Goal: Transaction & Acquisition: Purchase product/service

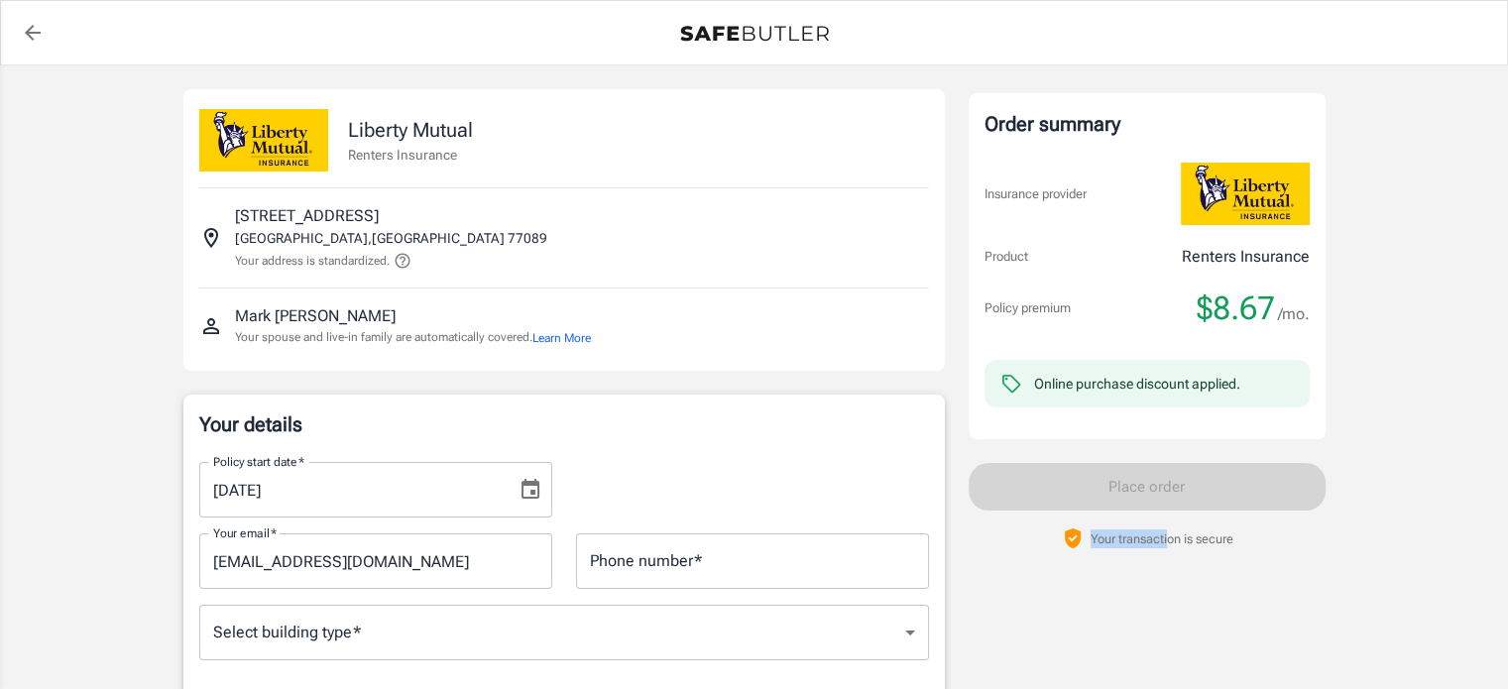
click at [1165, 532] on div "Order summary Insurance provider Product Renters Insurance Policy premium $8.67…" at bounding box center [1147, 321] width 357 height 457
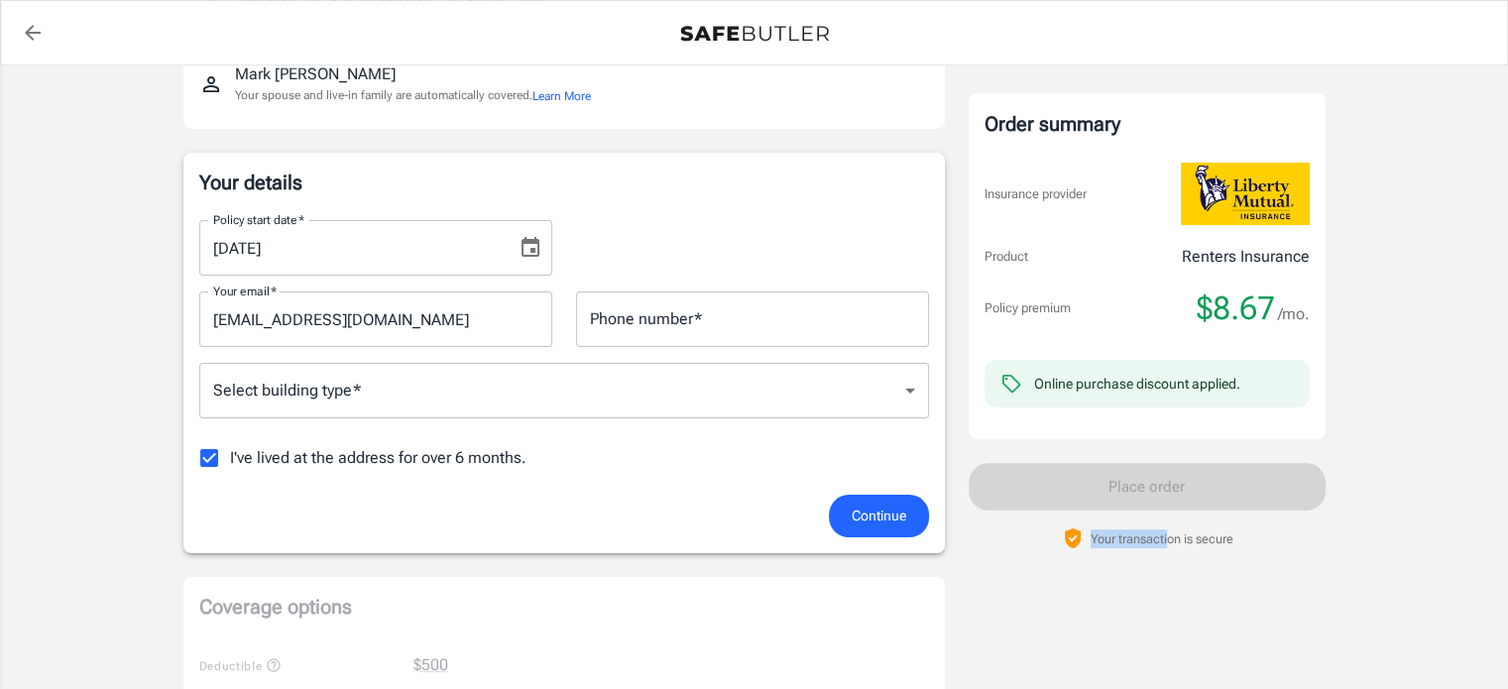
scroll to position [297, 0]
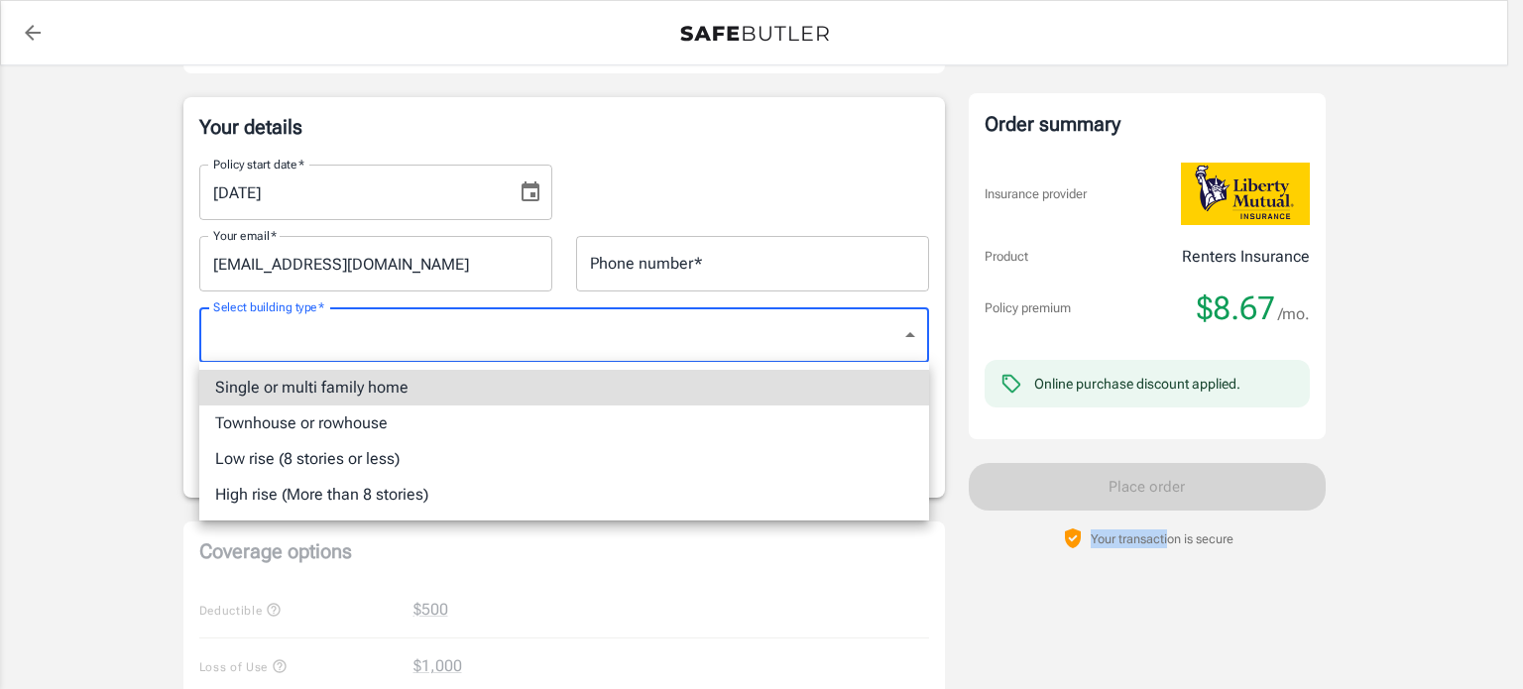
click at [434, 317] on body "Policy premium $ 8.67 /mo Liberty Mutual Renters Insurance [STREET_ADDRESS][PER…" at bounding box center [761, 676] width 1523 height 1947
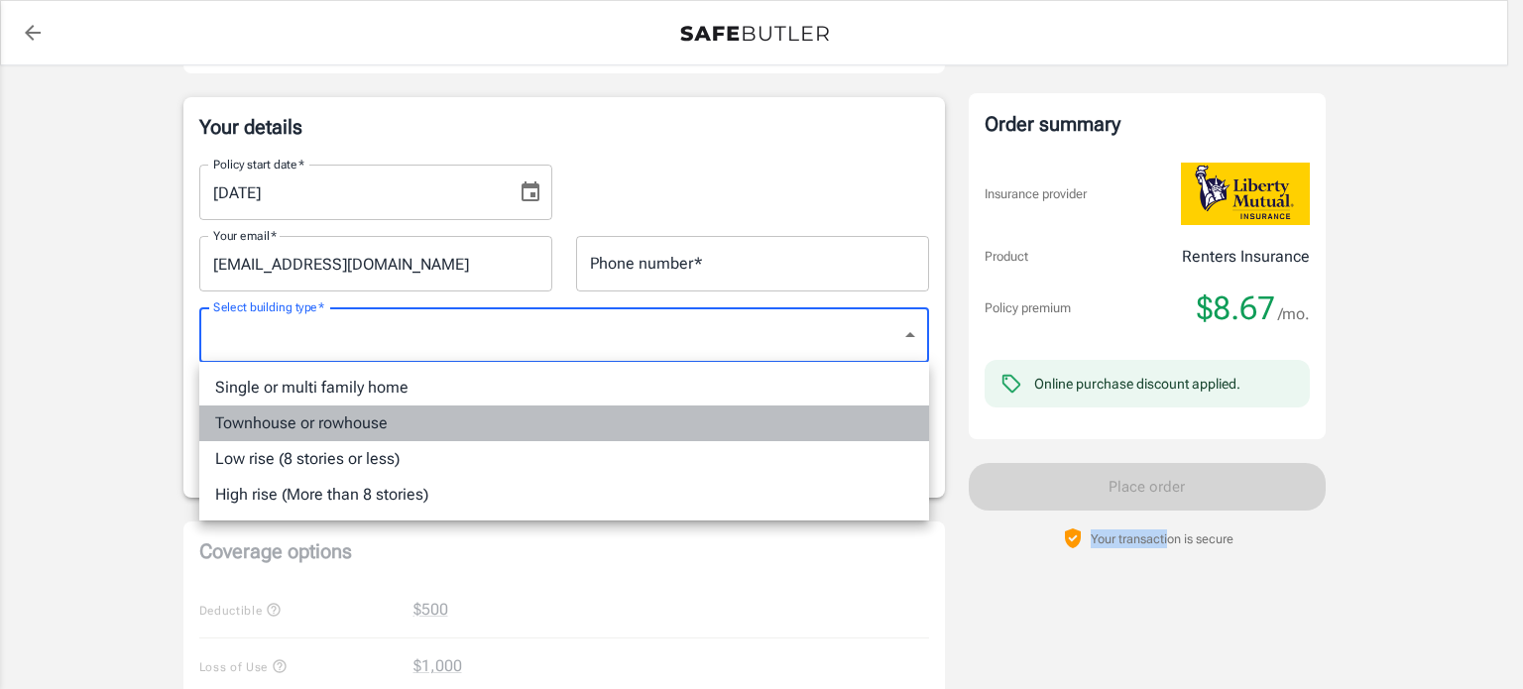
click at [379, 422] on li "Townhouse or rowhouse" at bounding box center [564, 424] width 730 height 36
type input "townhouse"
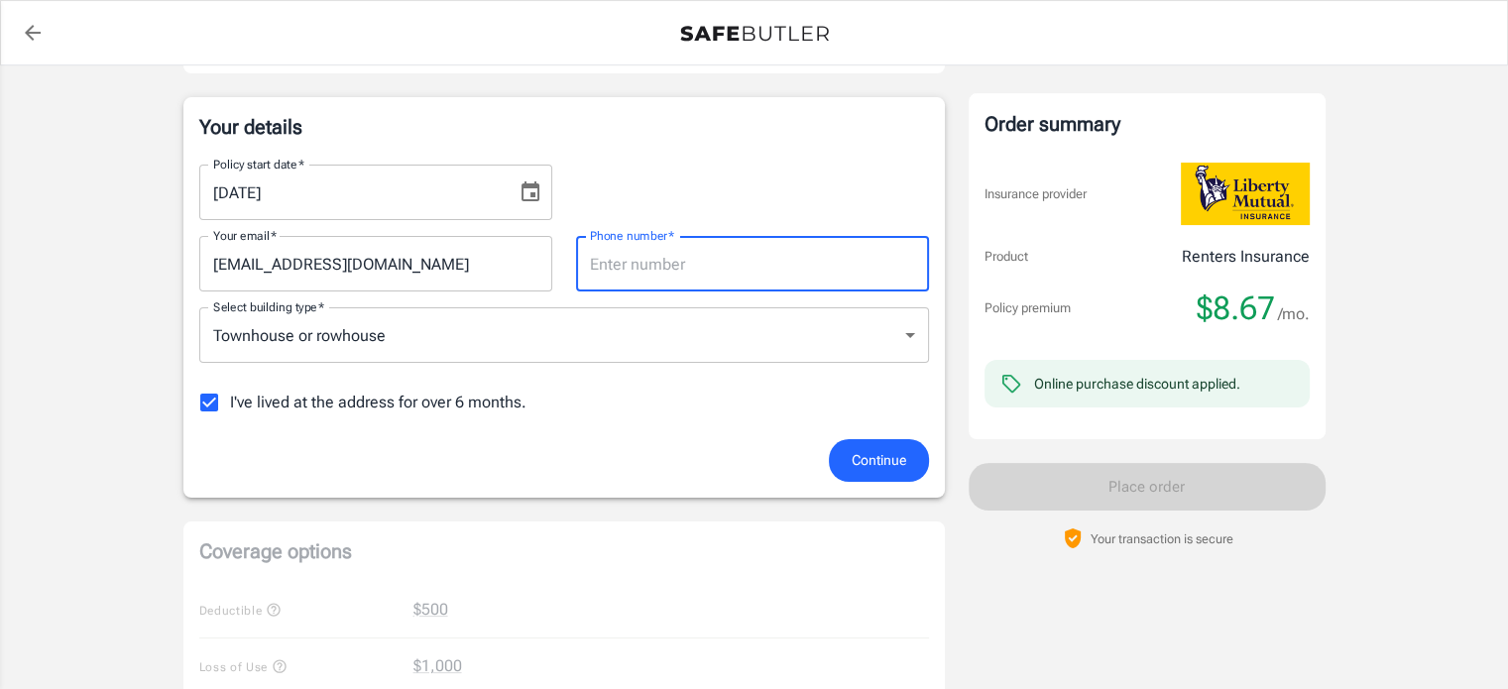
click at [614, 257] on input "Phone number   *" at bounding box center [752, 264] width 353 height 56
type input "7073927468"
type input "townhouse"
click at [870, 449] on span "Continue" at bounding box center [879, 460] width 55 height 25
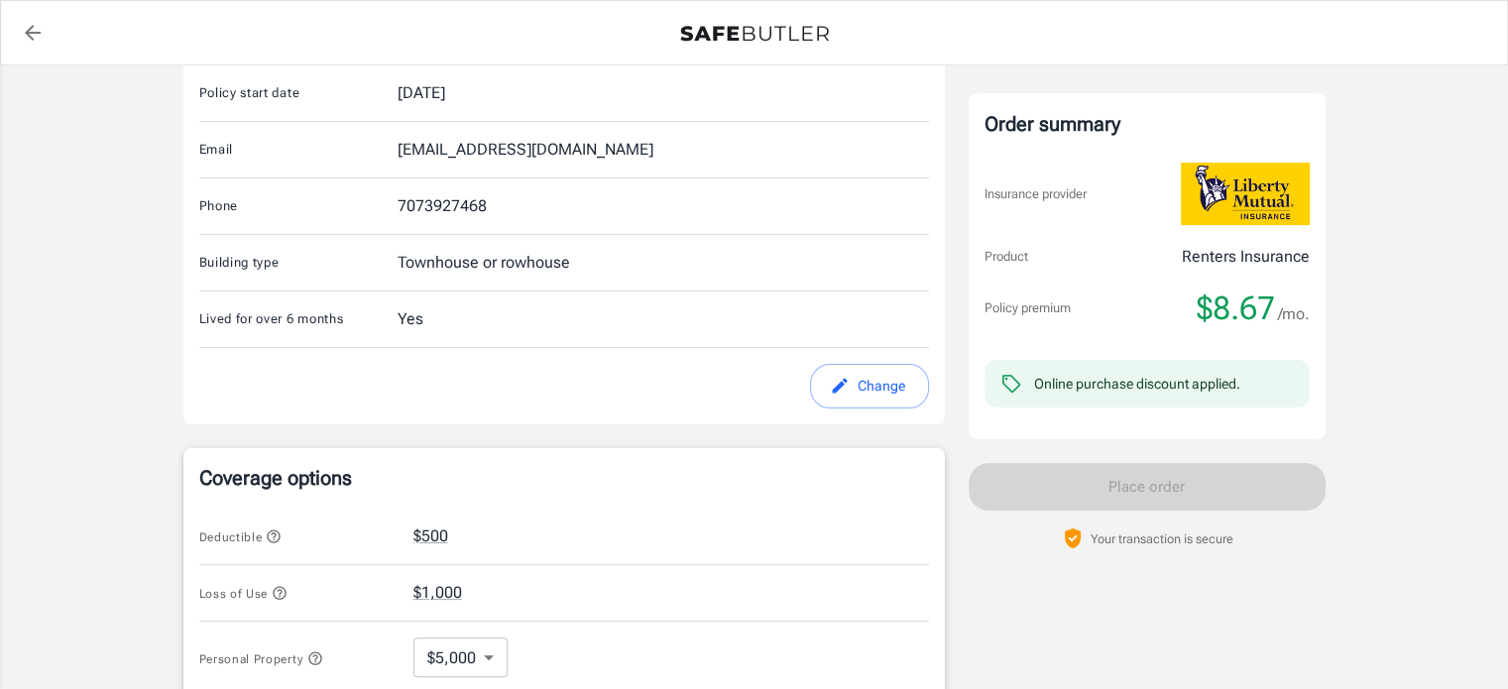
scroll to position [302, 0]
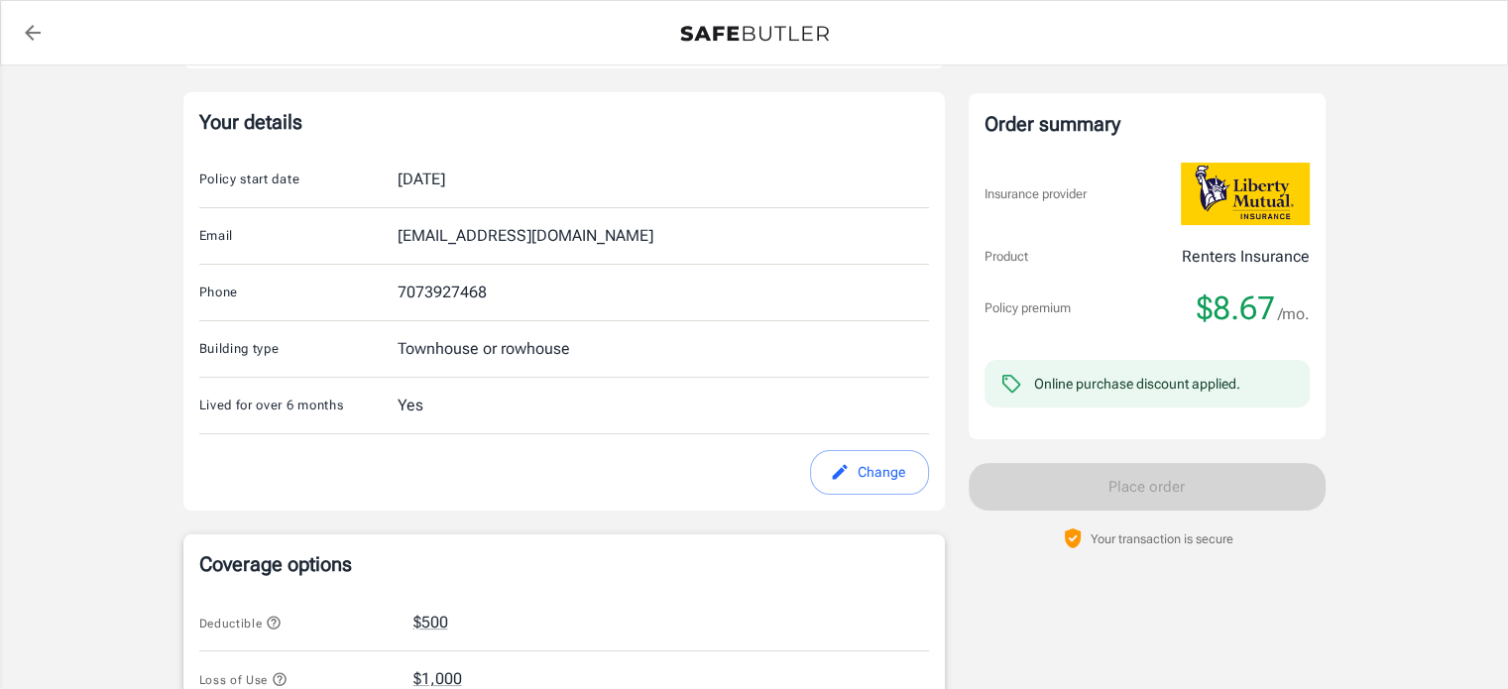
click at [33, 35] on icon "back to quotes" at bounding box center [33, 33] width 24 height 24
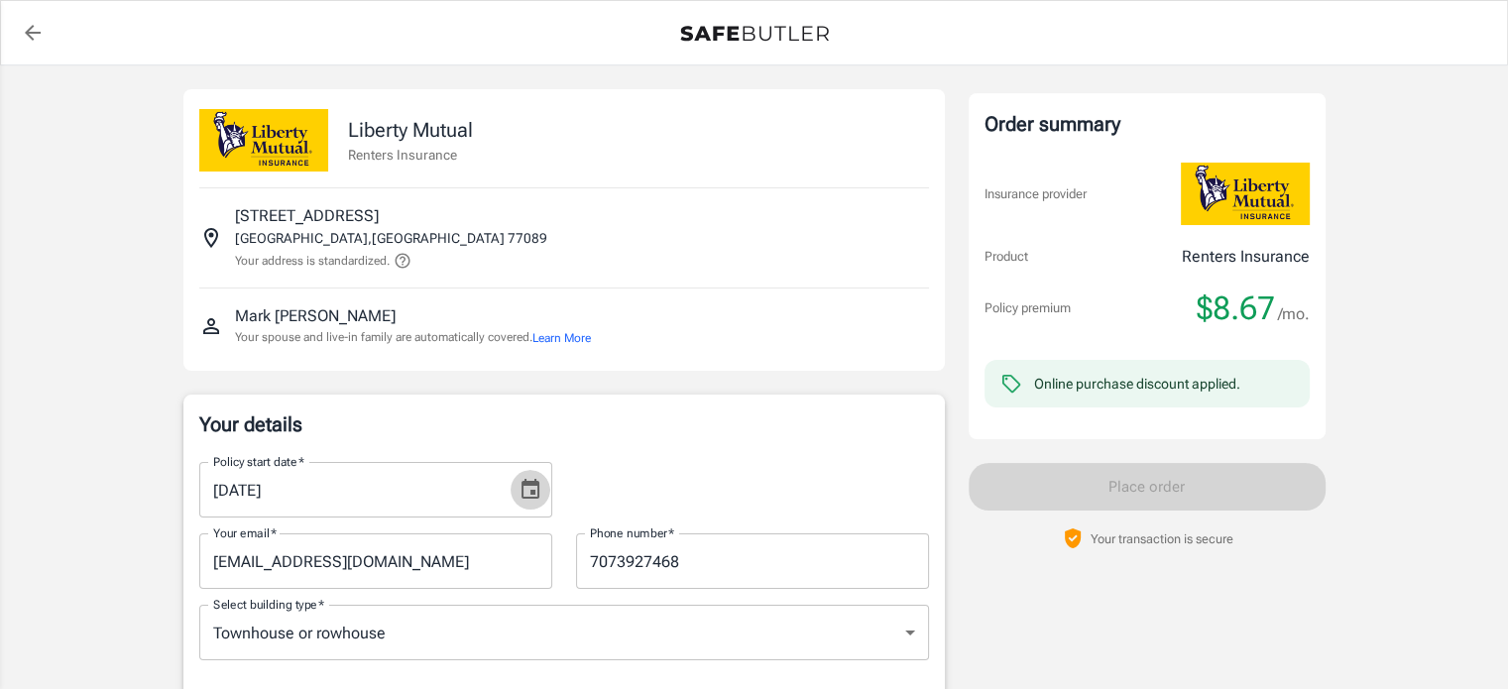
click at [520, 480] on icon "Choose date, selected date is Sep 22, 2025" at bounding box center [531, 490] width 24 height 24
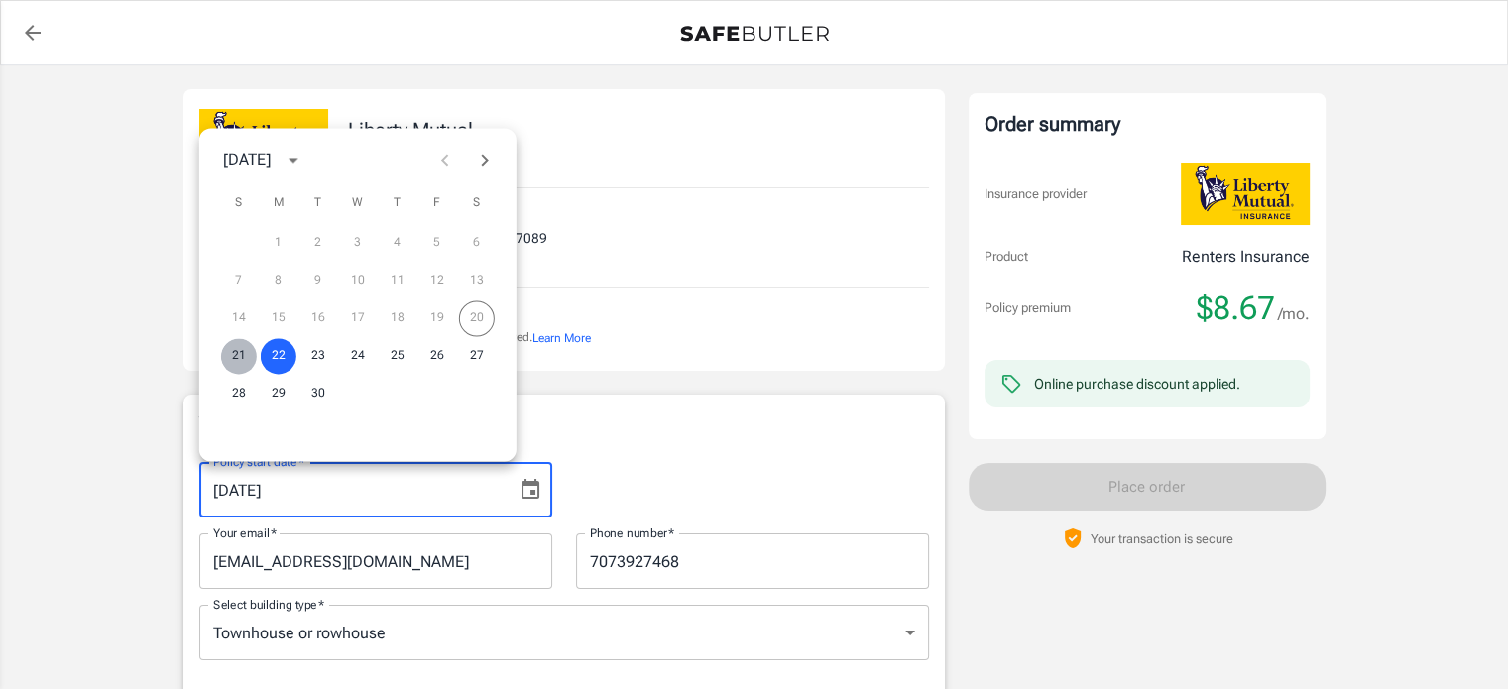
click at [239, 356] on button "21" at bounding box center [239, 356] width 36 height 36
type input "09/21/2025"
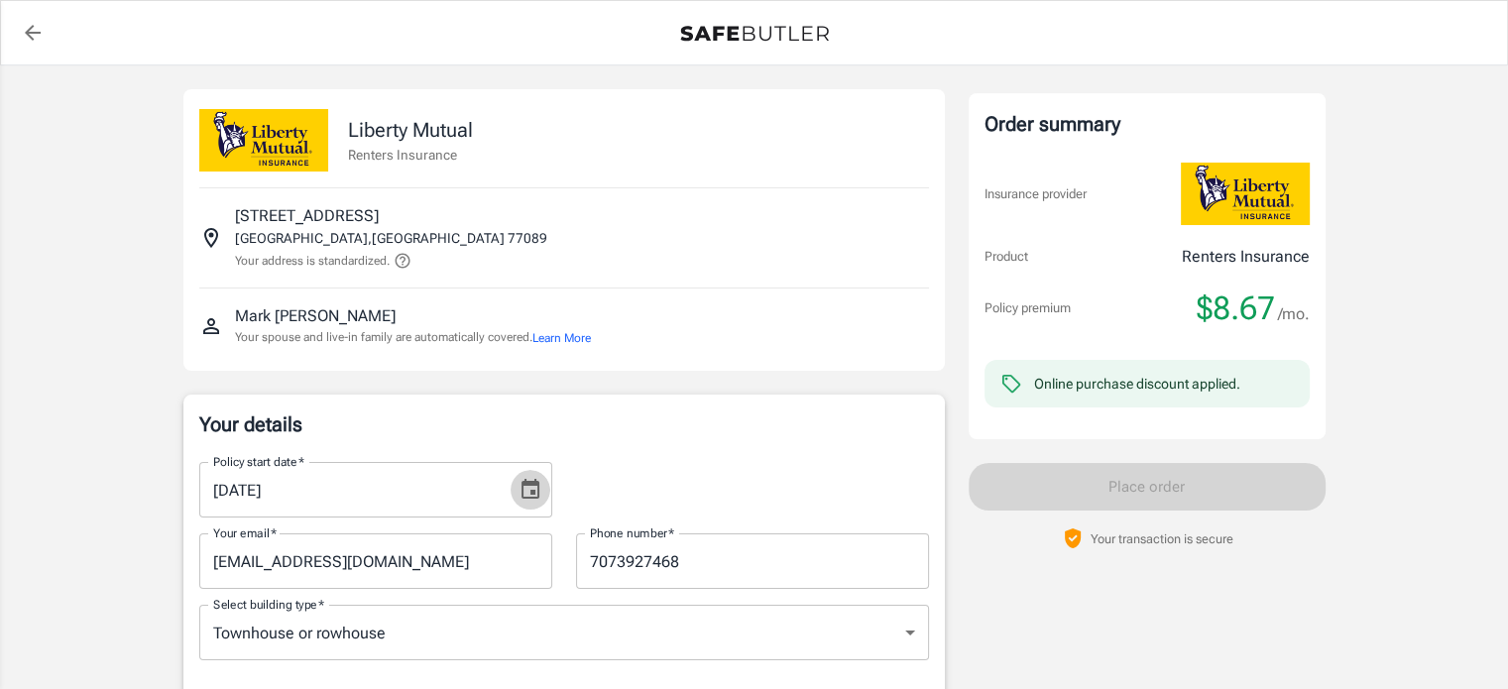
click at [527, 502] on button "Choose date, selected date is Sep 21, 2025" at bounding box center [531, 490] width 40 height 40
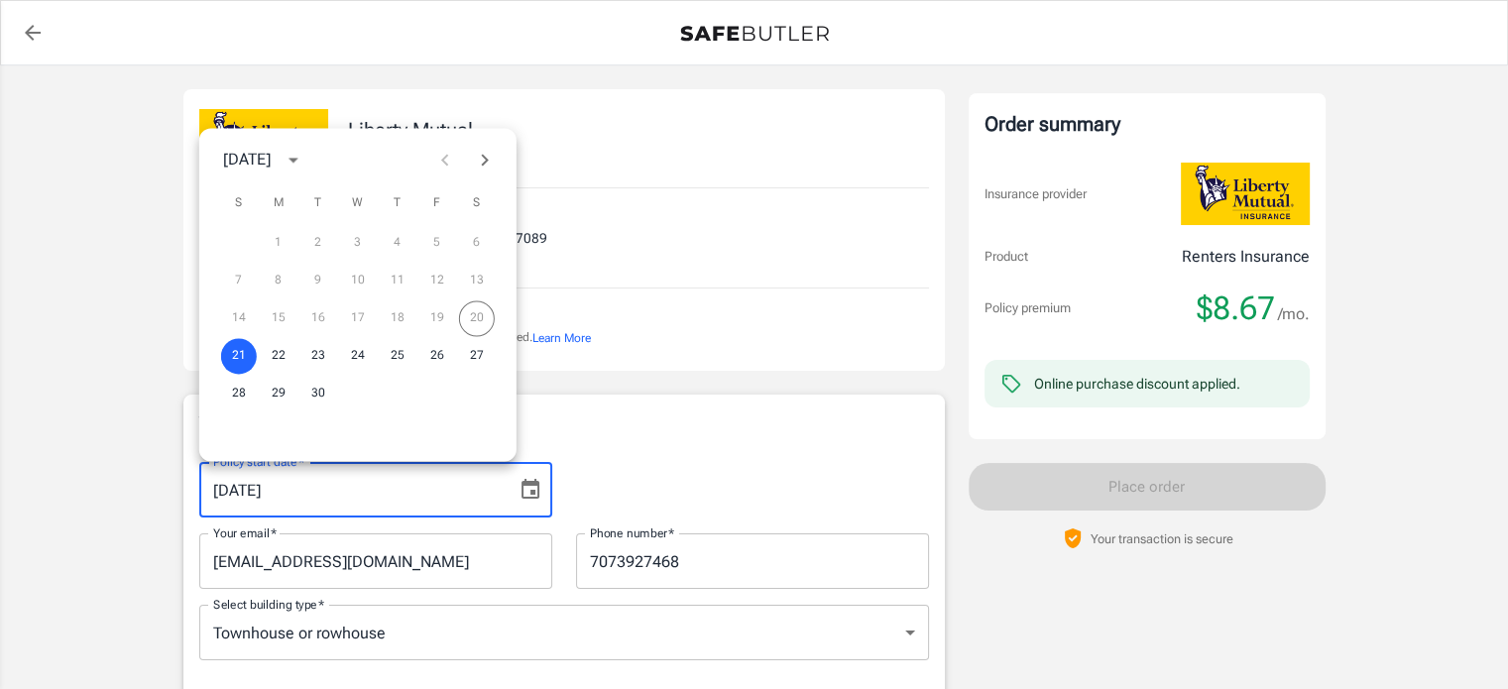
click at [476, 319] on div "14 15 16 17 18 19 20" at bounding box center [357, 318] width 317 height 36
click at [239, 358] on button "21" at bounding box center [239, 356] width 36 height 36
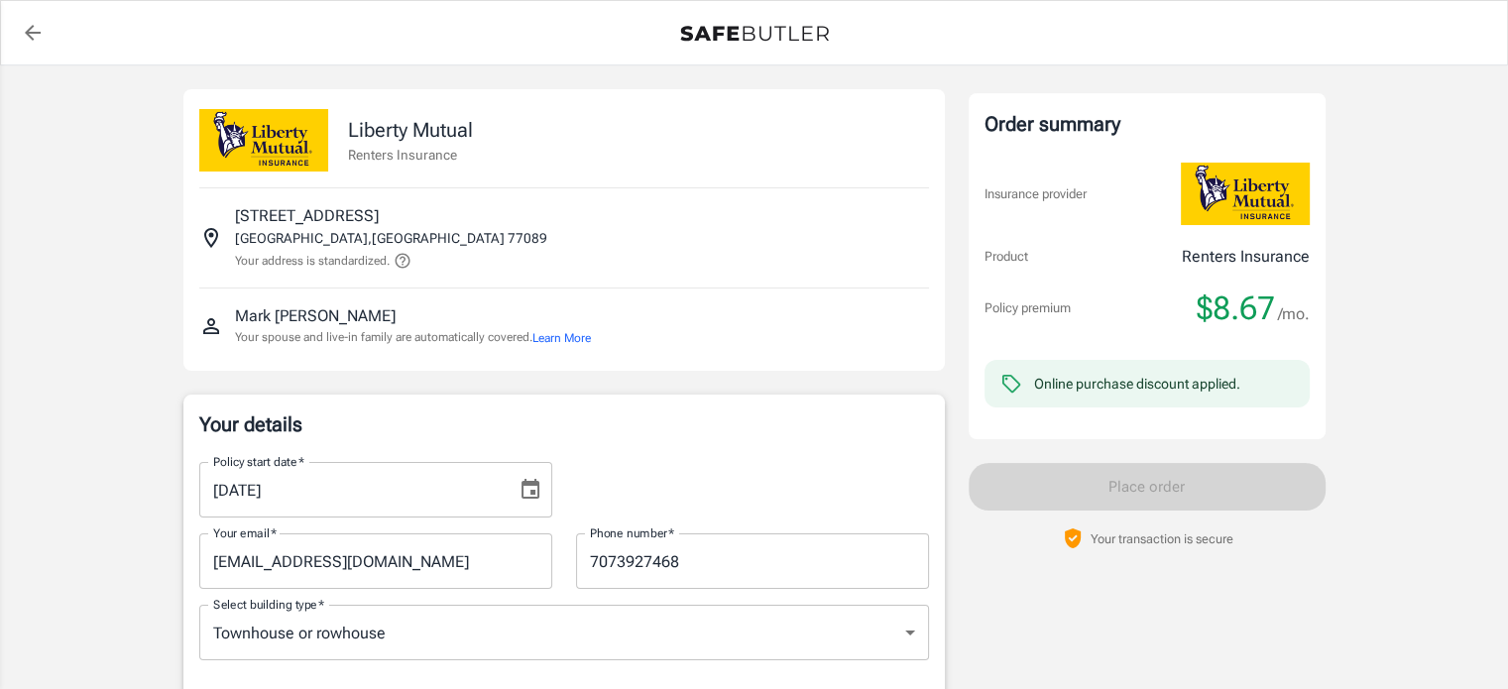
drag, startPoint x: 99, startPoint y: 386, endPoint x: 87, endPoint y: 389, distance: 12.3
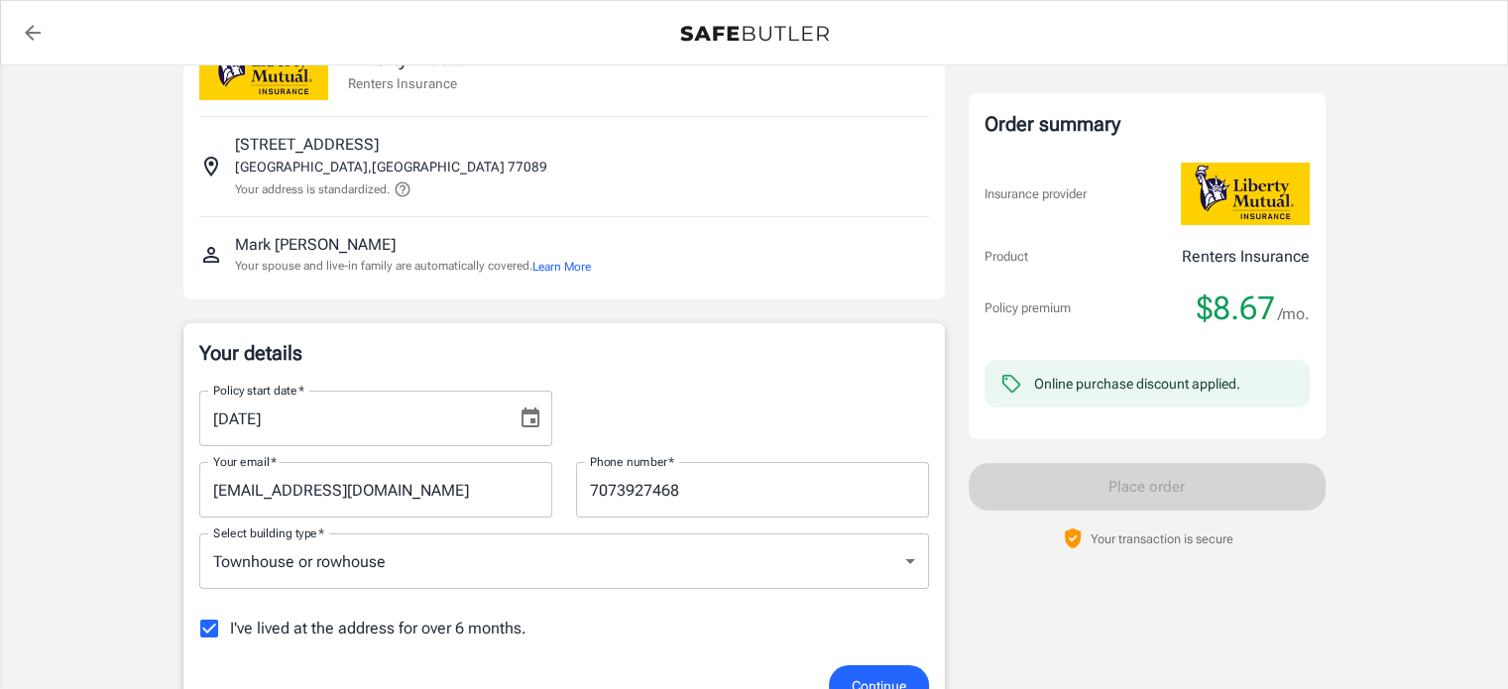
scroll to position [198, 0]
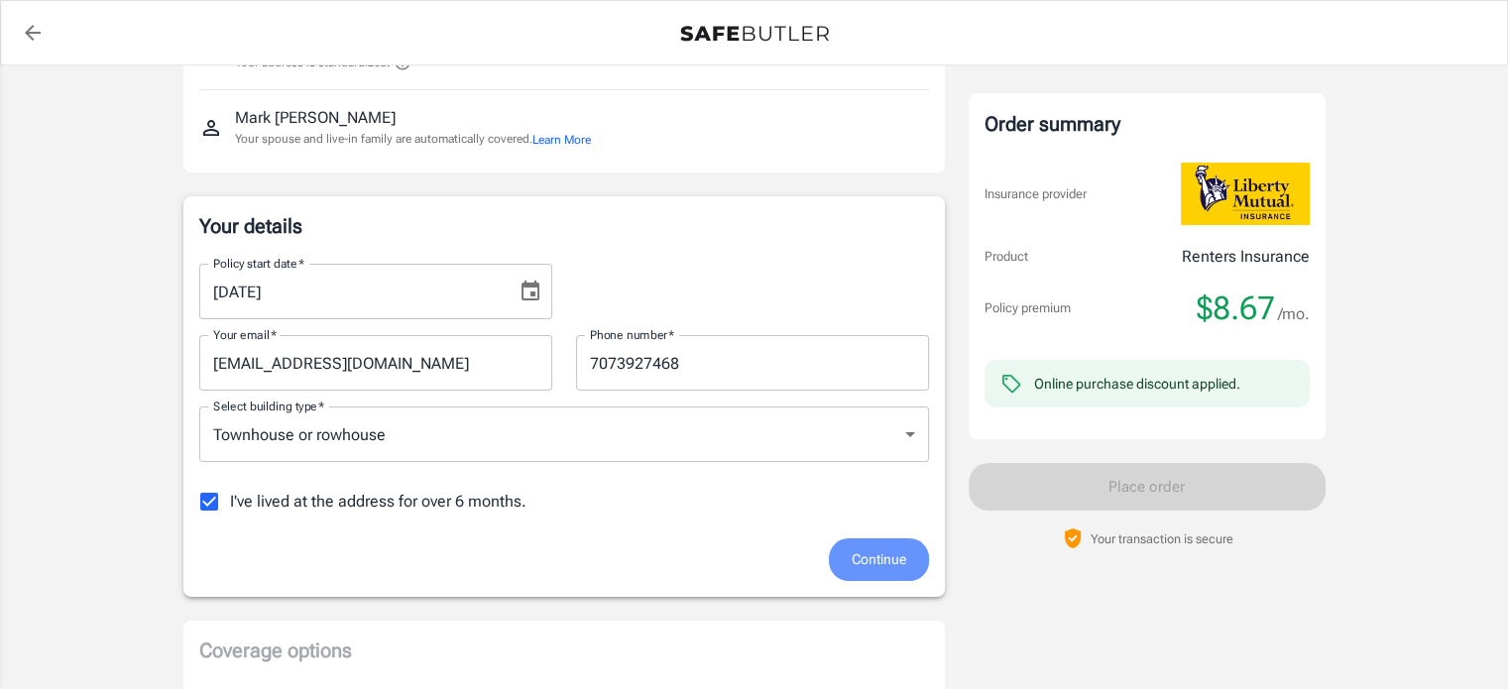
click at [890, 556] on span "Continue" at bounding box center [879, 559] width 55 height 25
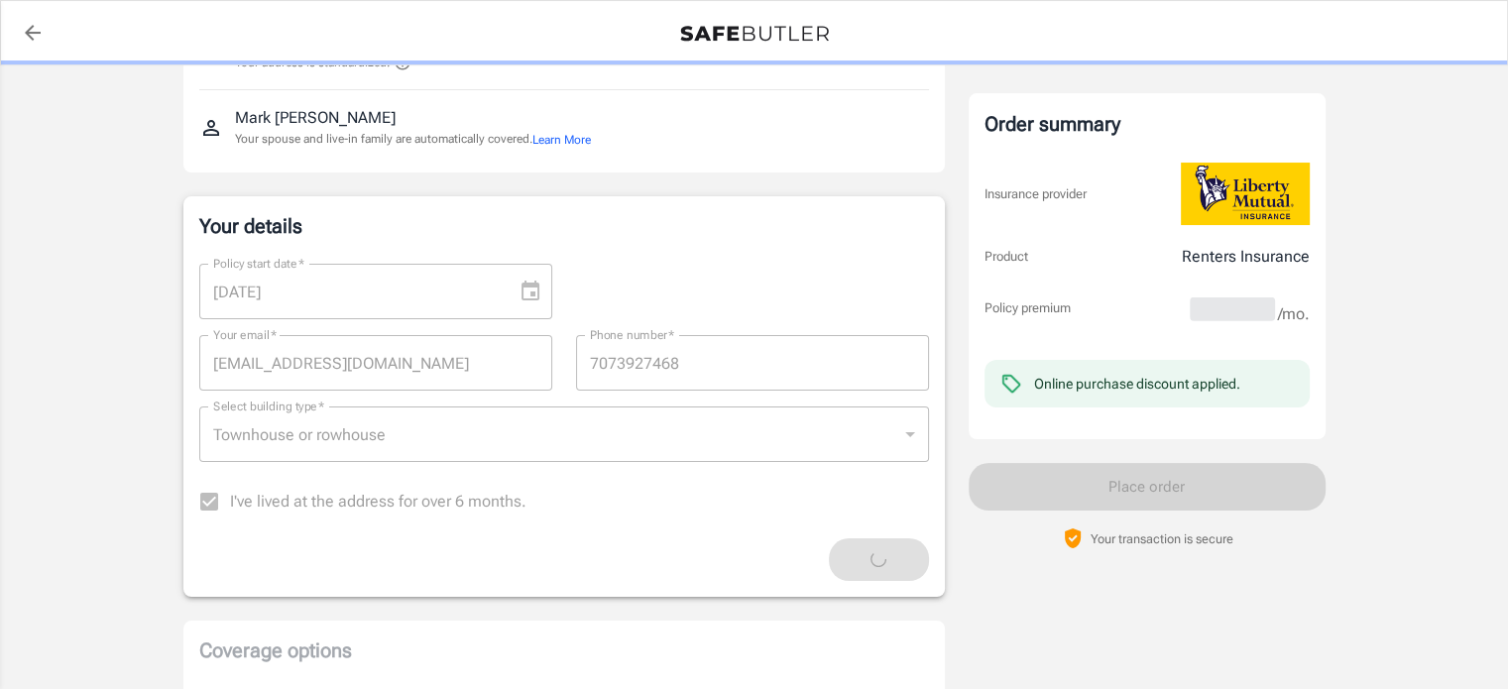
click at [890, 556] on div "Continue" at bounding box center [564, 559] width 754 height 43
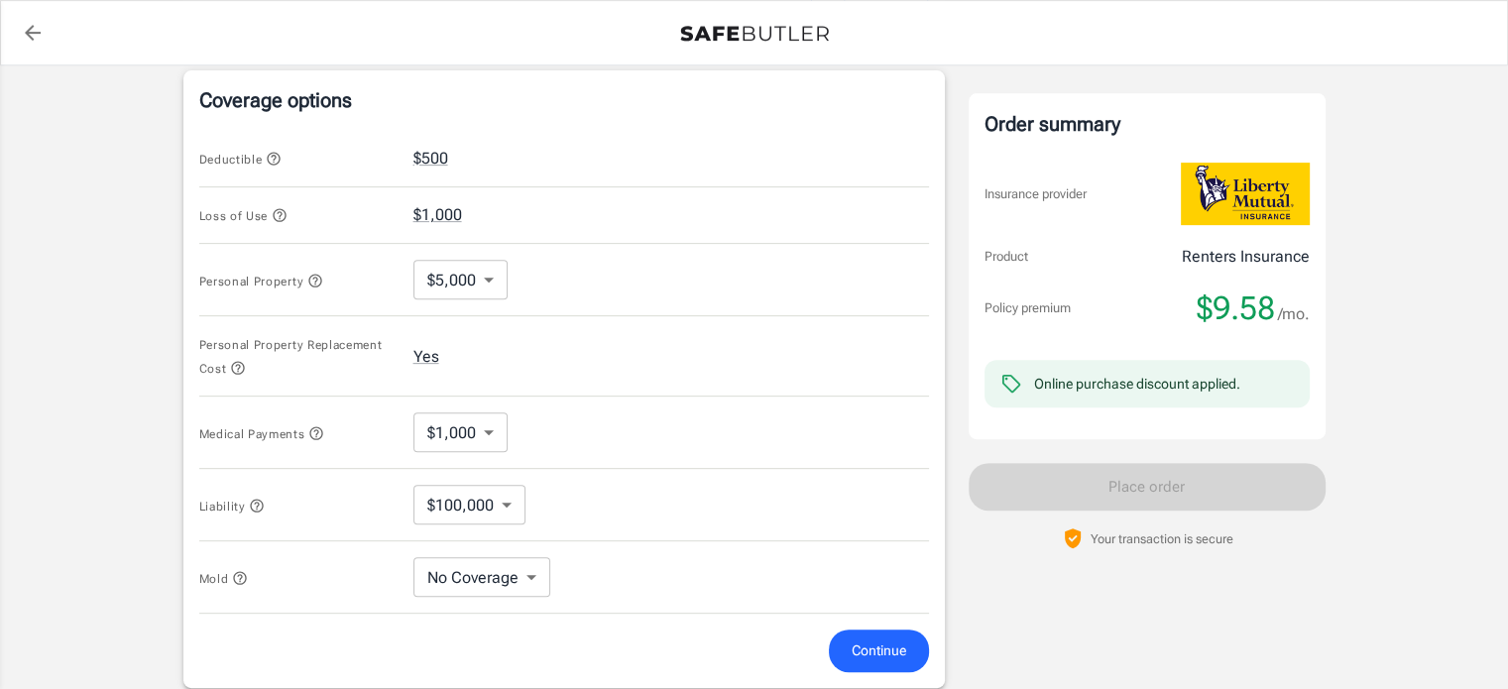
scroll to position [996, 0]
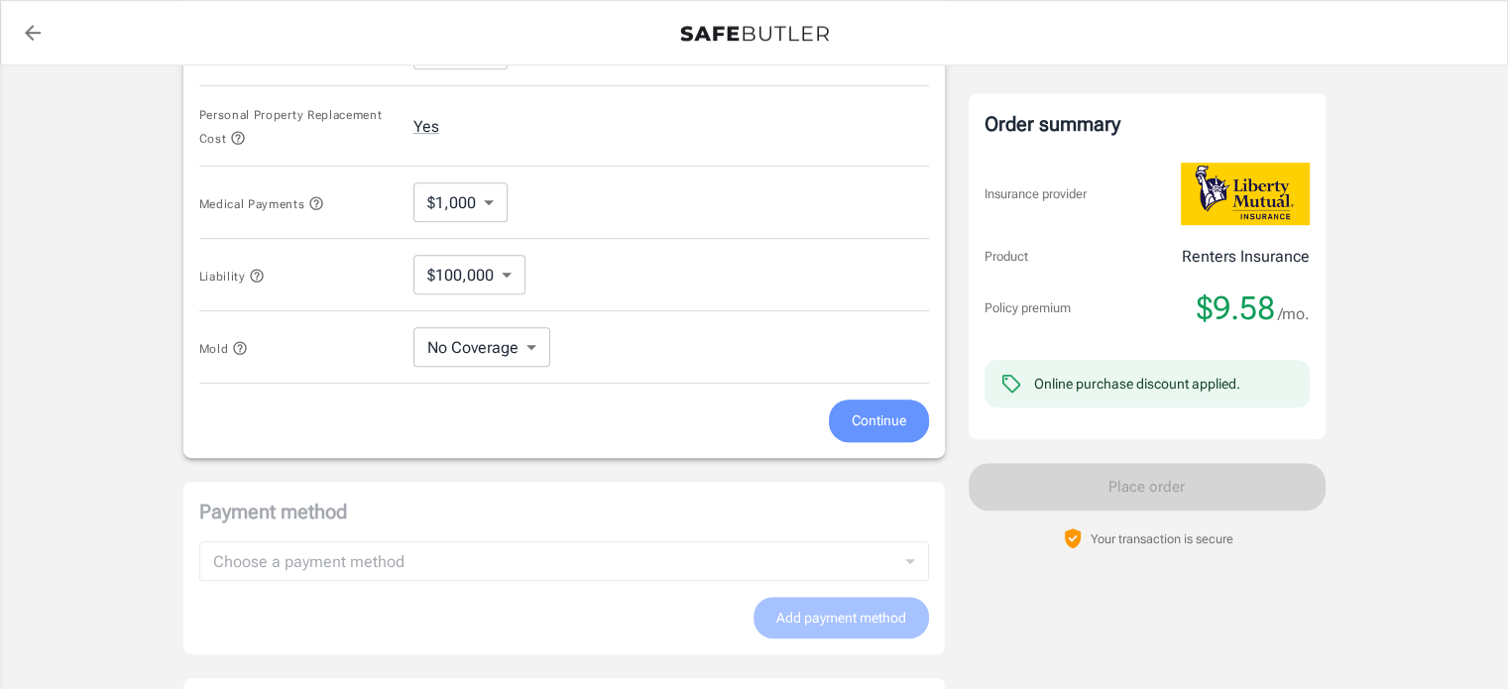
click at [868, 419] on span "Continue" at bounding box center [879, 420] width 55 height 25
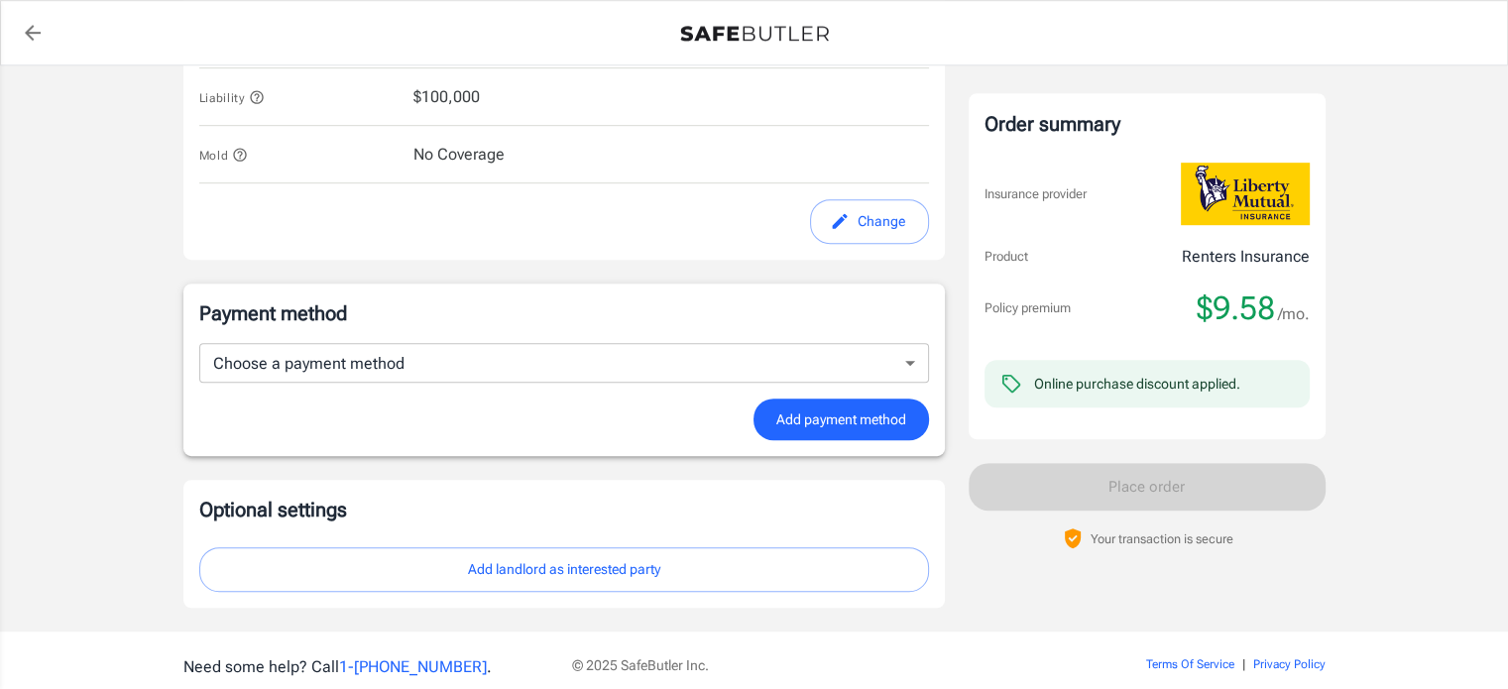
scroll to position [1162, 0]
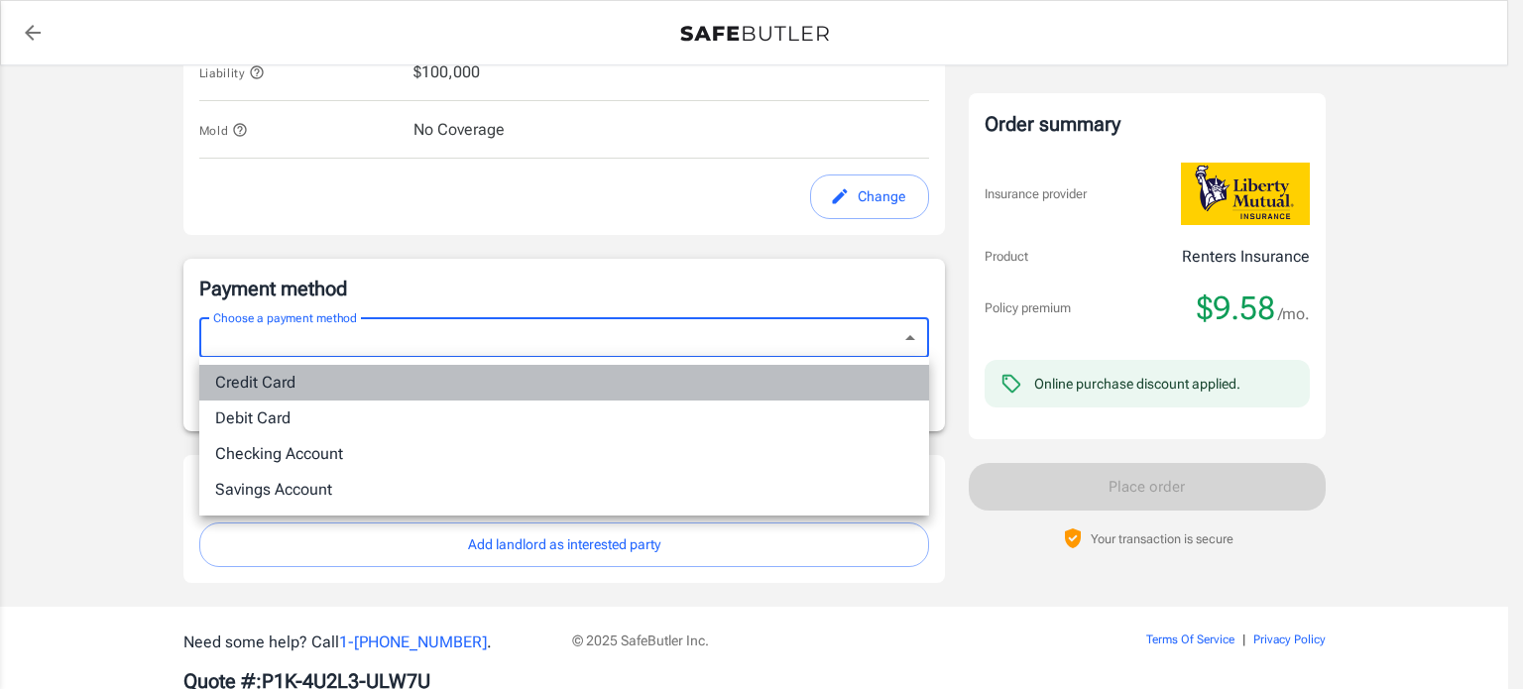
click at [806, 397] on li "Credit Card" at bounding box center [564, 383] width 730 height 36
type input "credit"
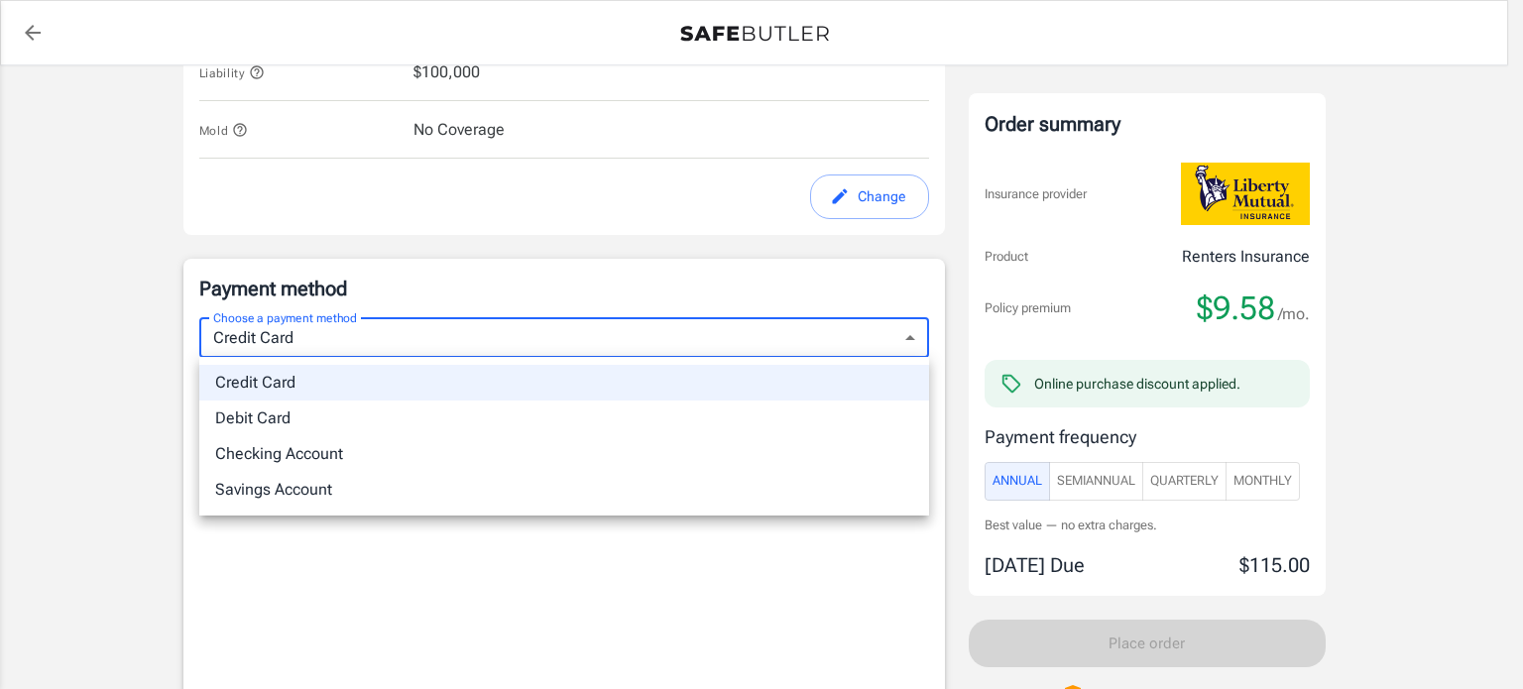
click at [628, 328] on body "Policy premium $ 9.58 /mo Liberty Mutual Renters Insurance 11311 BRETTWOOD DR H…" at bounding box center [761, 43] width 1523 height 2410
click at [563, 343] on div at bounding box center [761, 344] width 1523 height 689
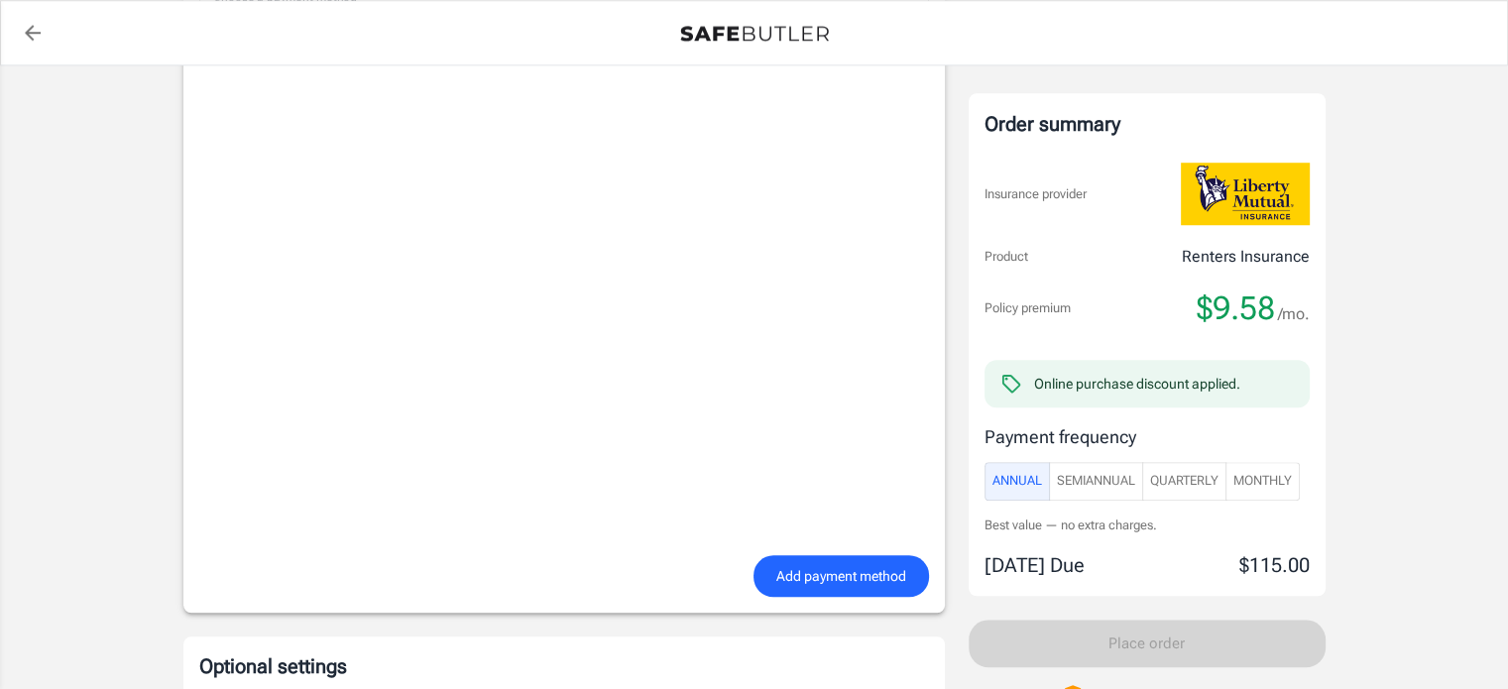
scroll to position [1516, 0]
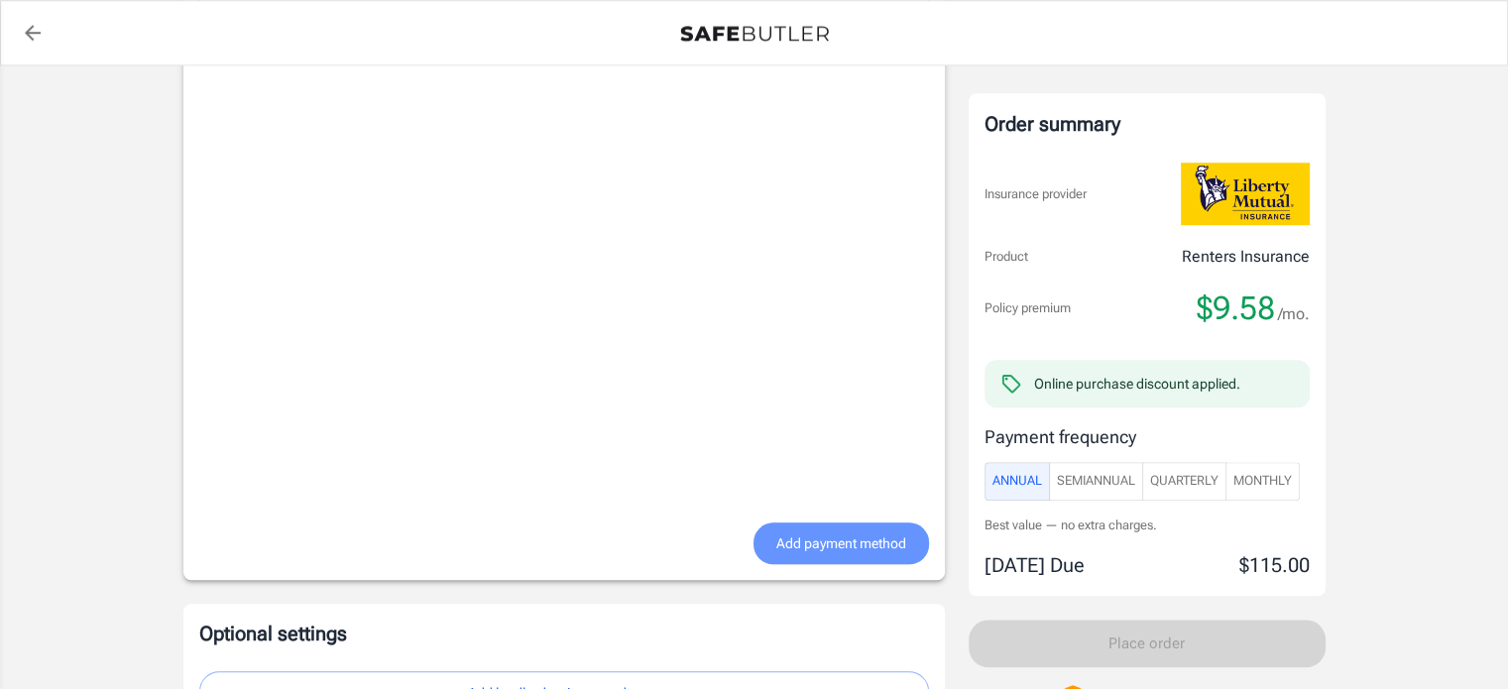
click at [815, 538] on span "Add payment method" at bounding box center [841, 543] width 130 height 25
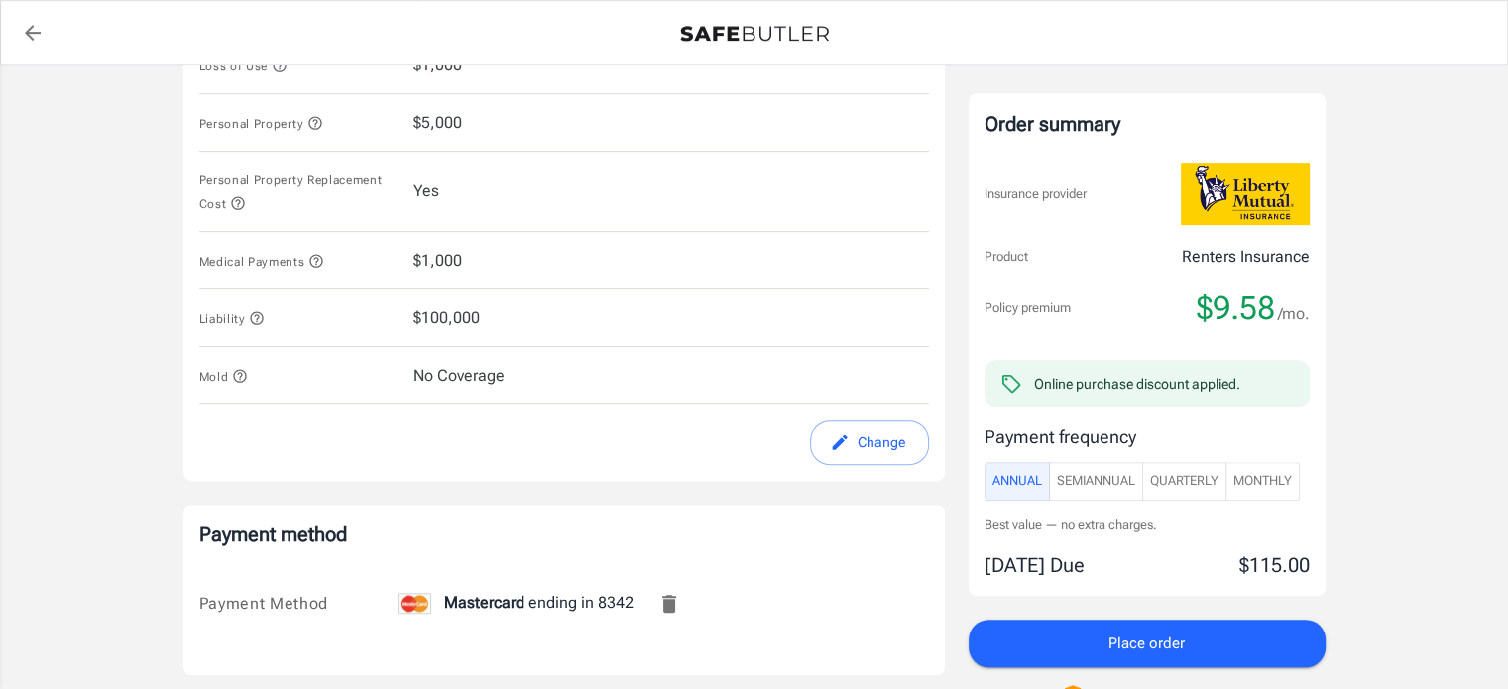
scroll to position [1114, 0]
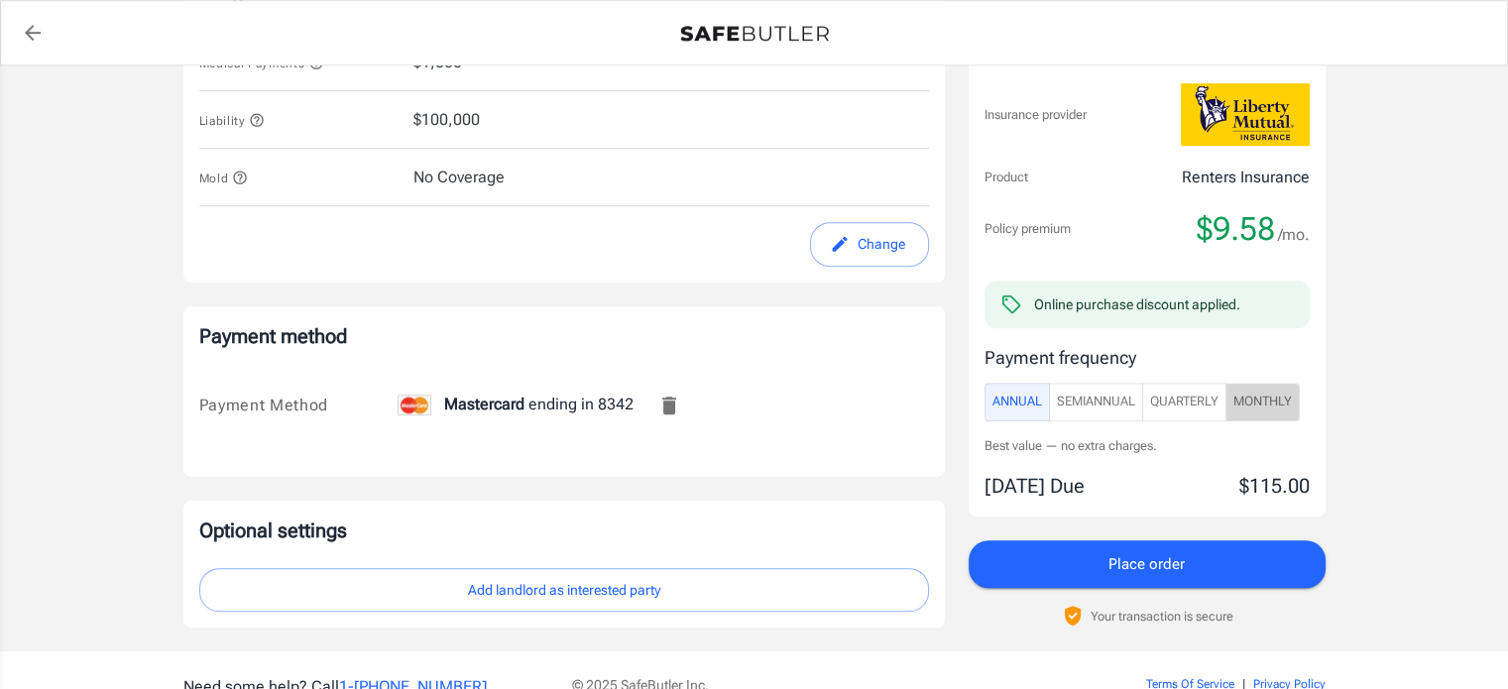
click at [1278, 396] on span "Monthly" at bounding box center [1262, 401] width 58 height 23
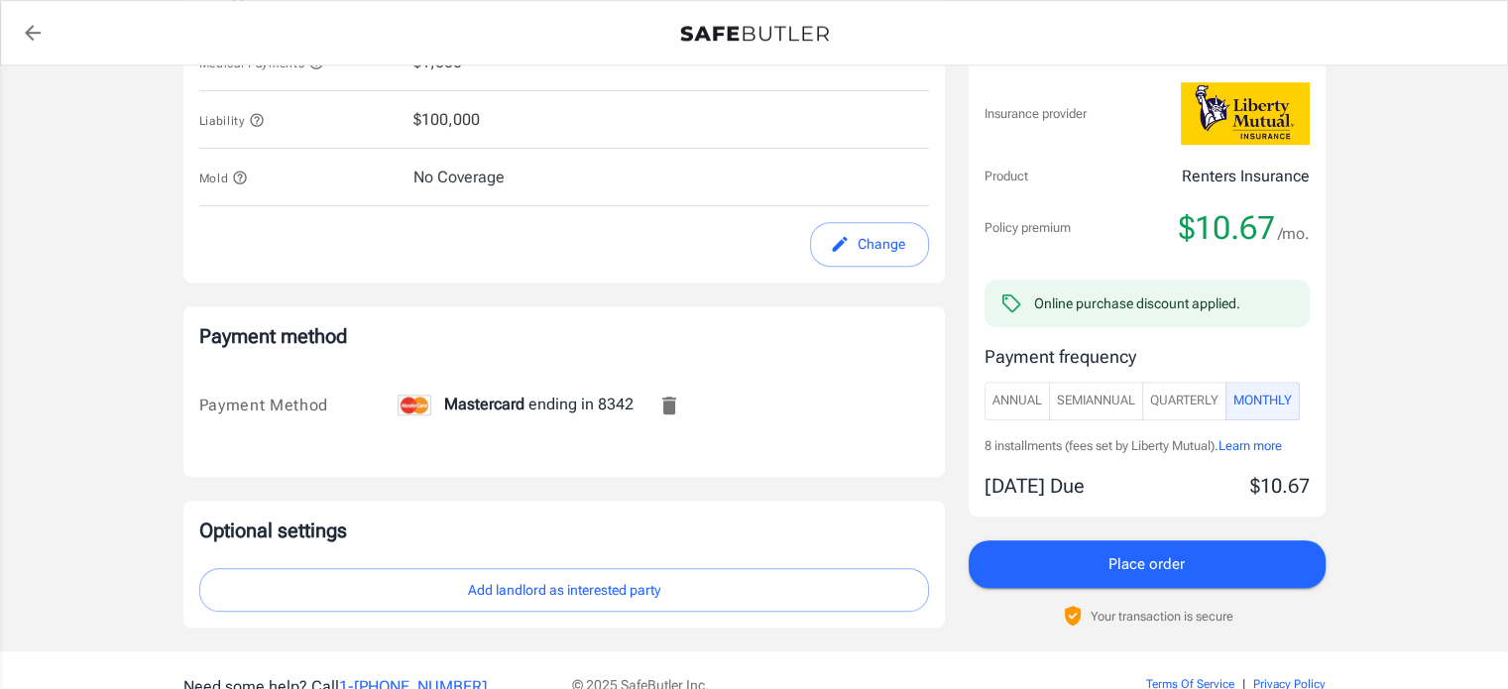
scroll to position [1214, 0]
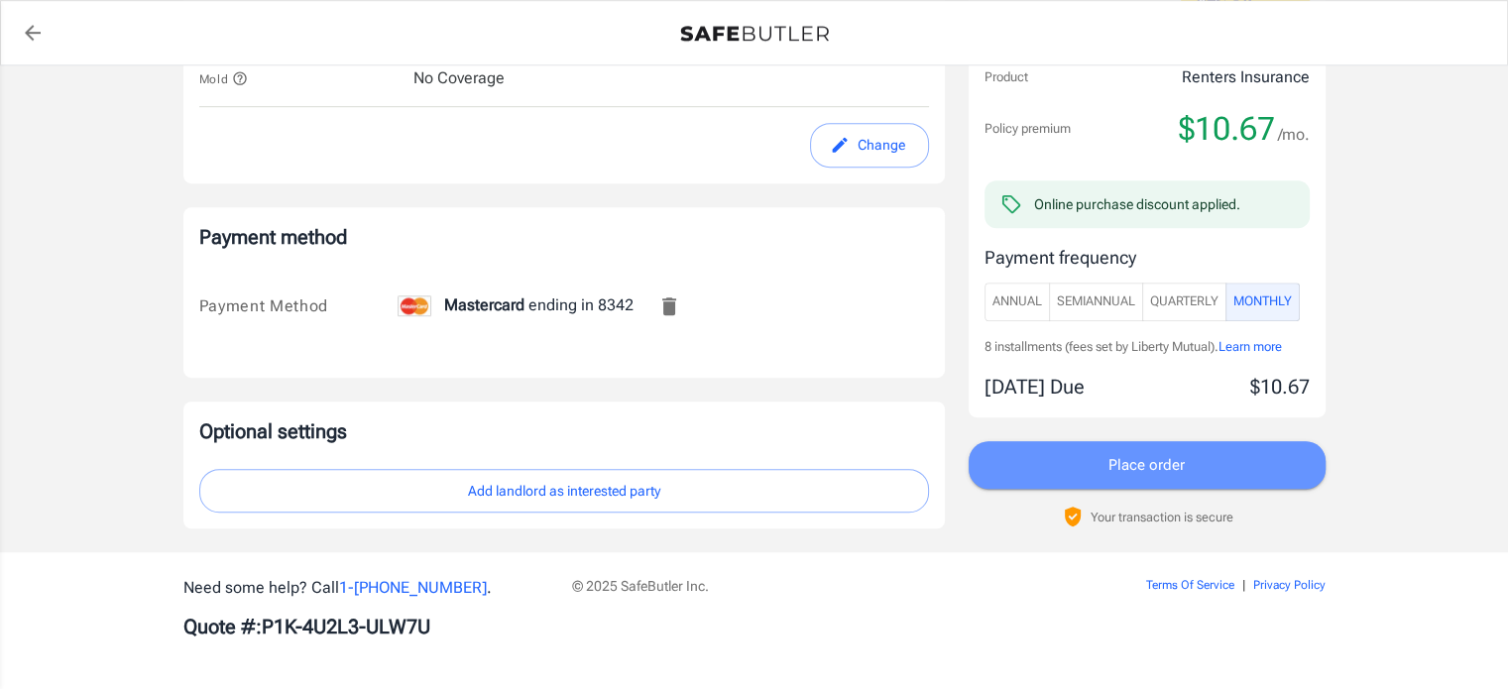
click at [1177, 466] on span "Place order" at bounding box center [1147, 465] width 76 height 26
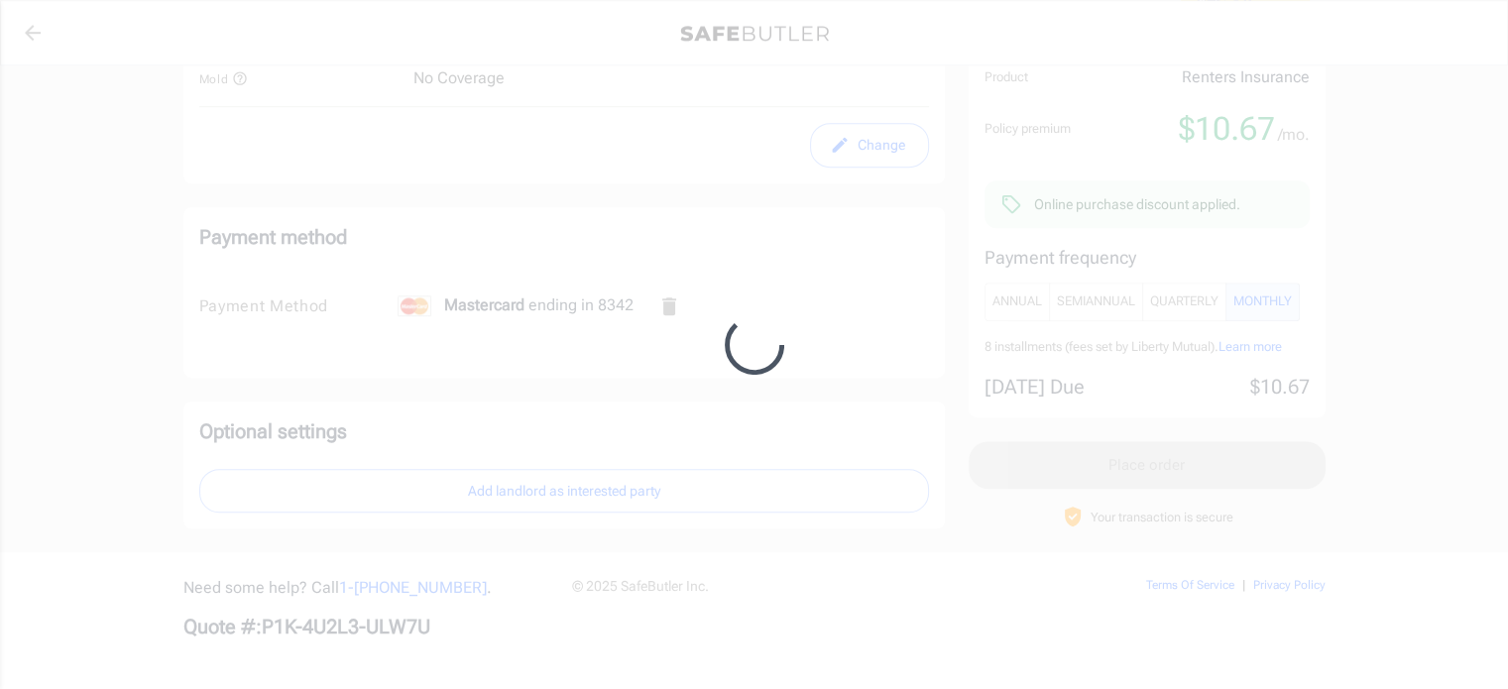
click at [1177, 466] on div at bounding box center [754, 344] width 1508 height 689
